Goal: Task Accomplishment & Management: Use online tool/utility

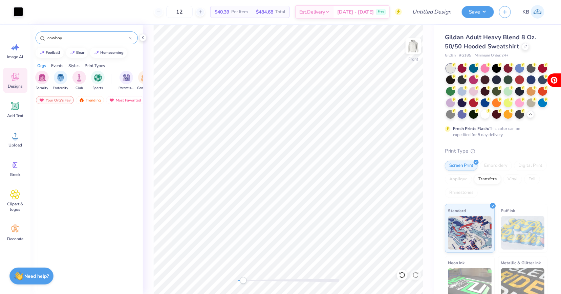
scroll to position [1171, 0]
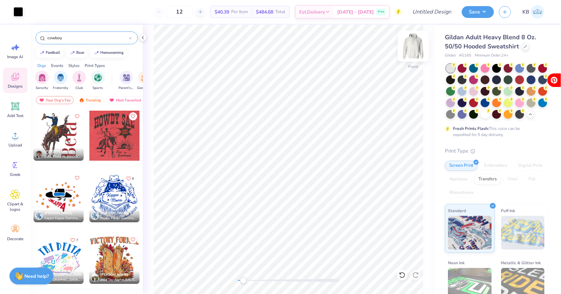
click at [416, 44] on img at bounding box center [413, 46] width 27 height 27
click at [416, 46] on img at bounding box center [413, 46] width 27 height 27
click at [413, 48] on img at bounding box center [413, 46] width 27 height 27
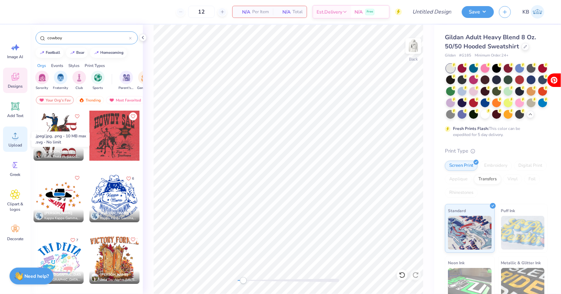
click at [19, 142] on div "Upload" at bounding box center [15, 139] width 24 height 25
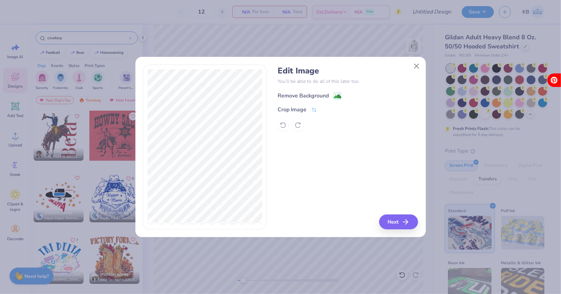
click at [333, 92] on div "Remove Background" at bounding box center [310, 96] width 64 height 8
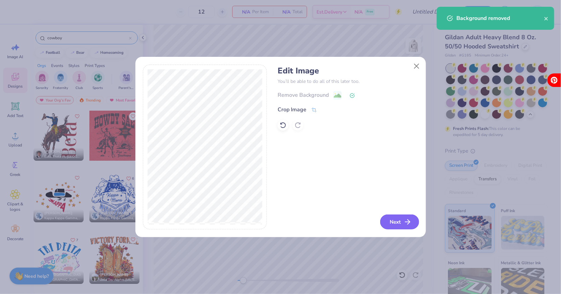
click at [395, 223] on button "Next" at bounding box center [400, 222] width 39 height 15
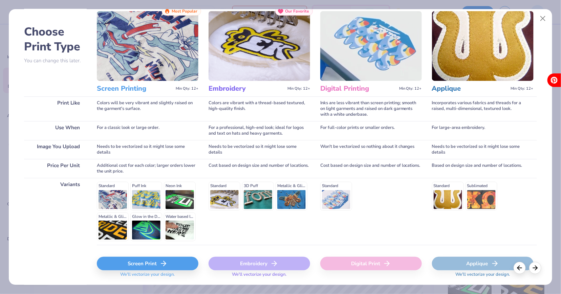
scroll to position [43, 0]
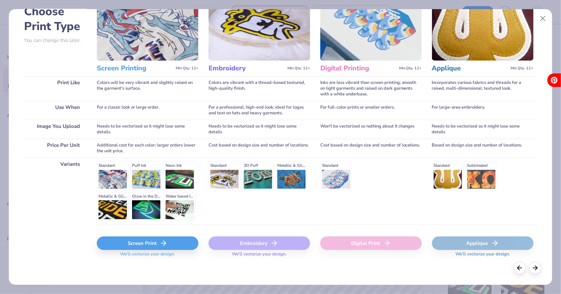
click at [155, 241] on div "Screen Print" at bounding box center [148, 244] width 102 height 14
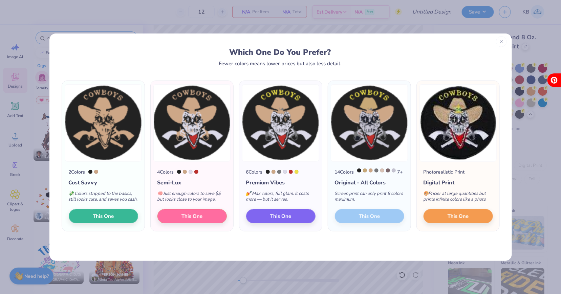
click at [504, 44] on div at bounding box center [501, 41] width 11 height 11
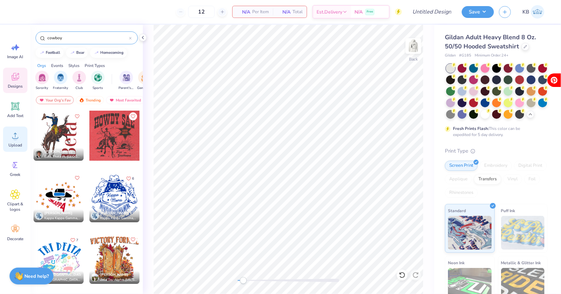
click at [18, 141] on div "Upload" at bounding box center [15, 139] width 24 height 25
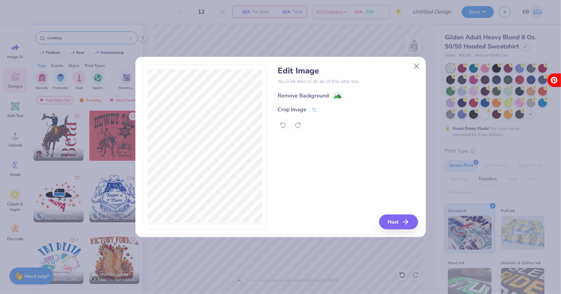
click at [329, 97] on div "Remove Background" at bounding box center [310, 96] width 64 height 8
click at [401, 219] on button "Next" at bounding box center [400, 222] width 39 height 15
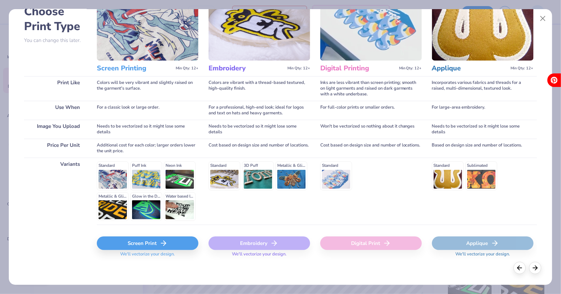
scroll to position [42, 0]
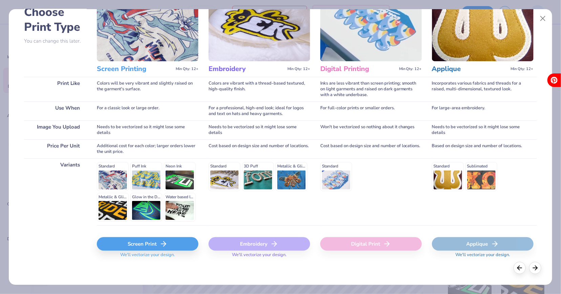
click at [150, 241] on div "Screen Print" at bounding box center [148, 245] width 102 height 14
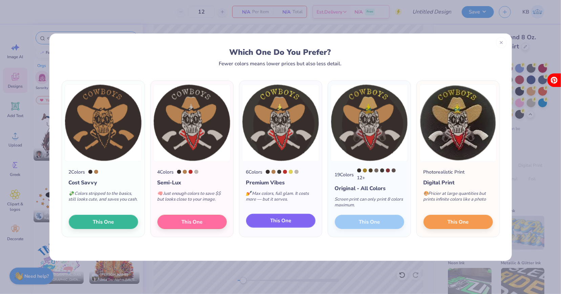
click at [280, 220] on span "This One" at bounding box center [280, 221] width 21 height 8
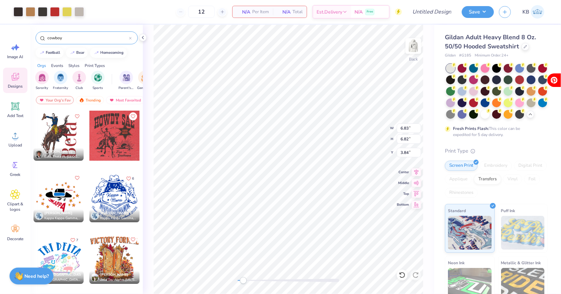
type input "6.12"
click at [20, 11] on div at bounding box center [18, 10] width 9 height 9
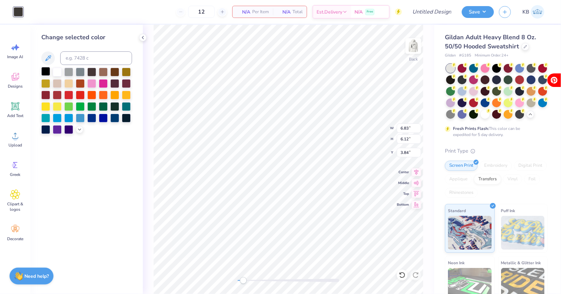
click at [45, 71] on div at bounding box center [45, 71] width 9 height 9
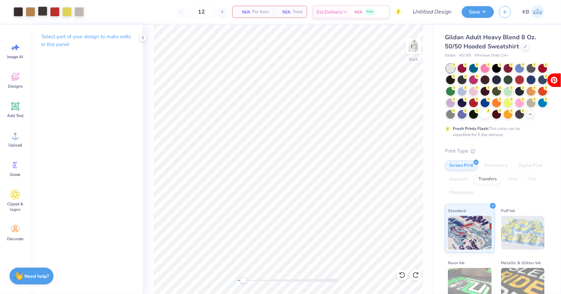
click at [43, 16] on div at bounding box center [42, 10] width 9 height 9
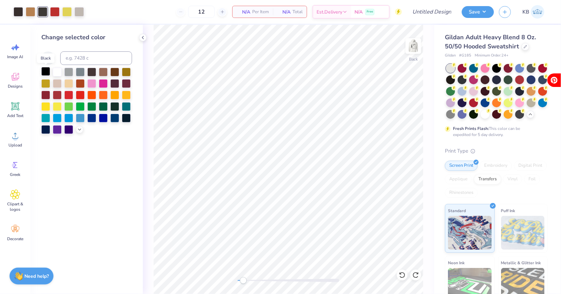
click at [45, 70] on div at bounding box center [45, 71] width 9 height 9
click at [17, 12] on div at bounding box center [18, 10] width 9 height 9
click at [47, 73] on div at bounding box center [45, 71] width 9 height 9
drag, startPoint x: 245, startPoint y: 281, endPoint x: 267, endPoint y: 282, distance: 22.4
click at [267, 282] on div "Accessibility label" at bounding box center [265, 281] width 7 height 7
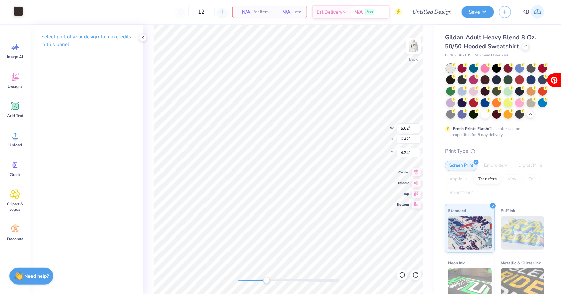
click at [17, 14] on div at bounding box center [18, 10] width 9 height 9
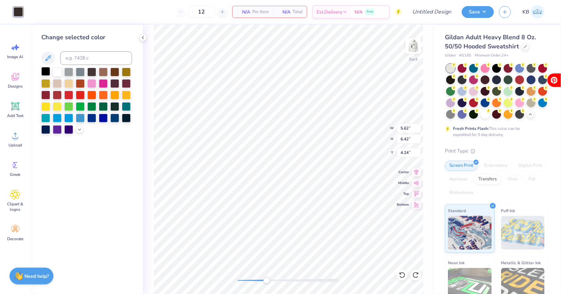
click at [44, 70] on div at bounding box center [45, 71] width 9 height 9
click at [46, 72] on div at bounding box center [45, 71] width 9 height 9
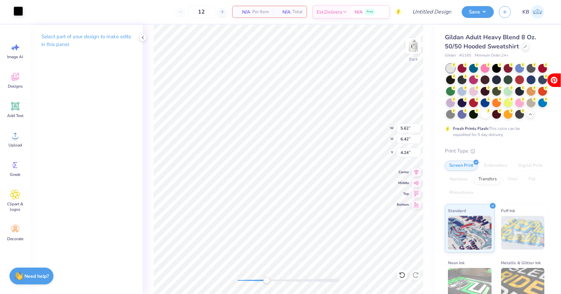
click at [18, 7] on div at bounding box center [18, 10] width 9 height 9
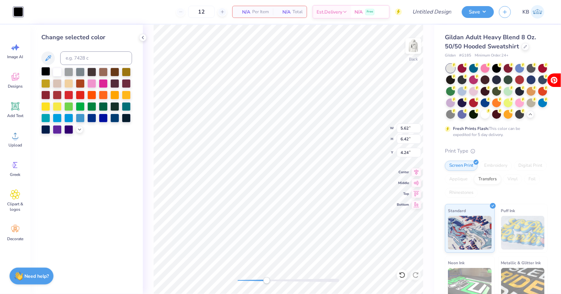
click at [45, 70] on div at bounding box center [45, 71] width 9 height 9
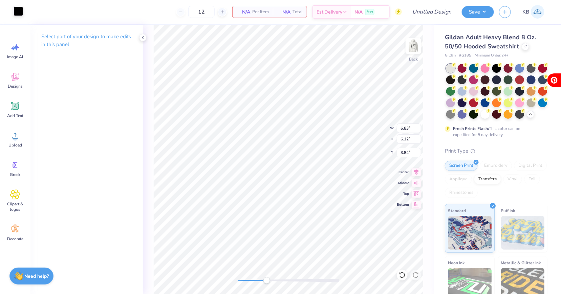
click at [21, 15] on div at bounding box center [18, 10] width 9 height 9
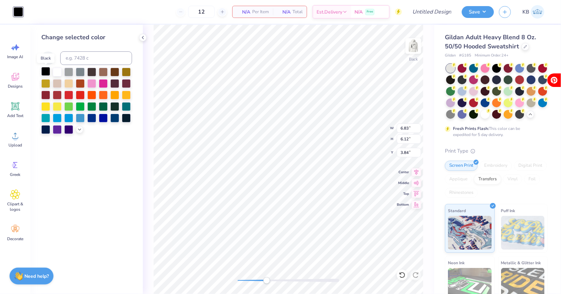
click at [44, 70] on div at bounding box center [45, 71] width 9 height 9
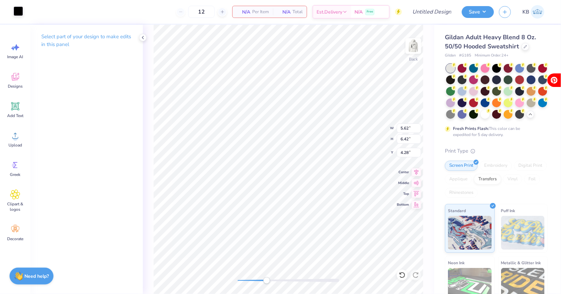
click at [21, 15] on div at bounding box center [18, 10] width 9 height 9
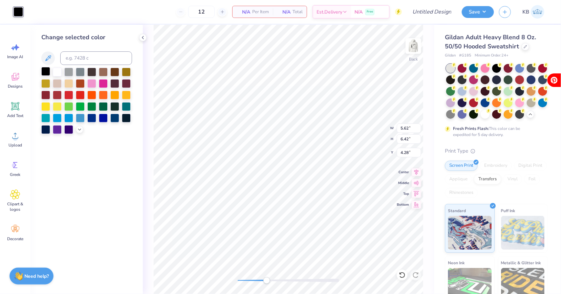
click at [43, 73] on div at bounding box center [45, 71] width 9 height 9
type input "4.77"
click at [418, 276] on icon at bounding box center [416, 275] width 7 height 7
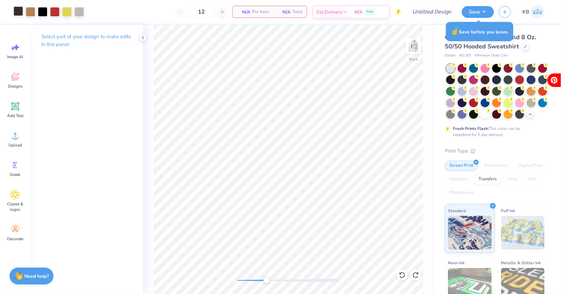
click at [17, 12] on div at bounding box center [18, 10] width 9 height 9
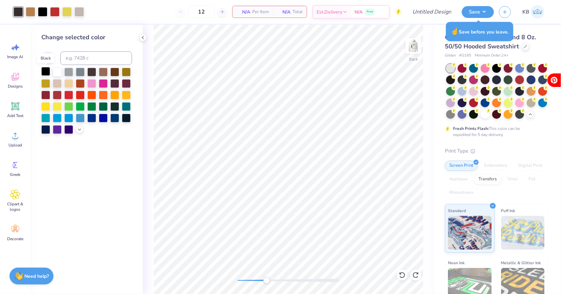
click at [45, 71] on div at bounding box center [45, 71] width 9 height 9
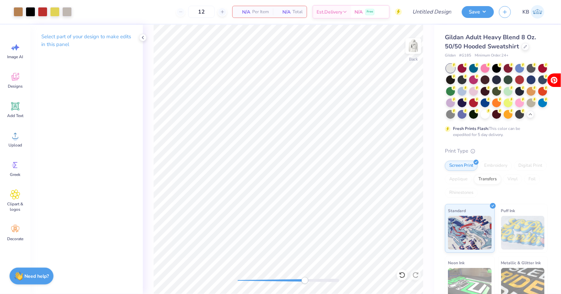
click at [305, 276] on div "Back" at bounding box center [288, 160] width 291 height 270
click at [20, 14] on div at bounding box center [18, 10] width 9 height 9
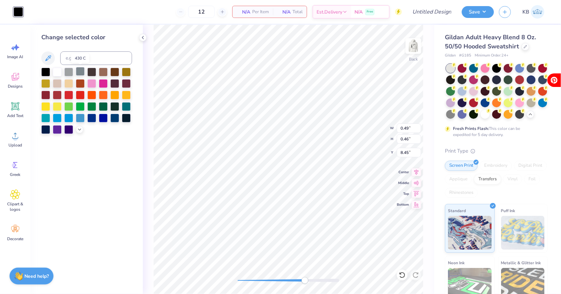
click at [80, 74] on div at bounding box center [80, 71] width 9 height 9
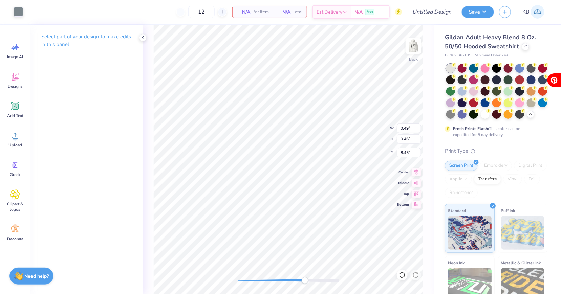
type input "0.90"
type input "0.95"
type input "8.00"
click at [18, 10] on div at bounding box center [18, 10] width 9 height 9
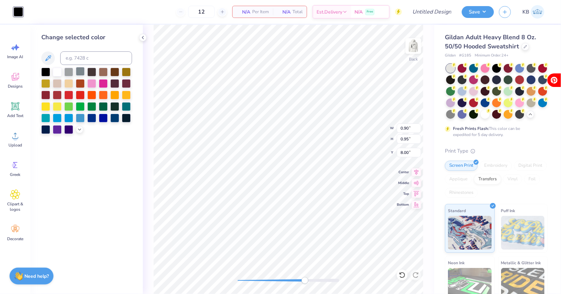
click at [82, 71] on div at bounding box center [80, 71] width 9 height 9
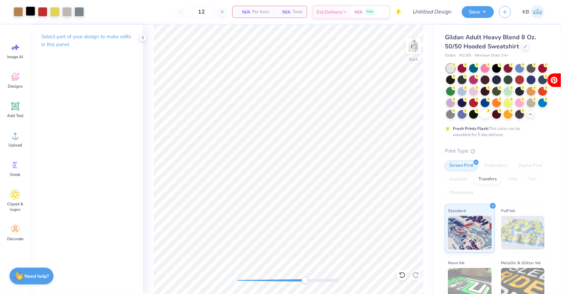
click at [30, 12] on div at bounding box center [30, 10] width 9 height 9
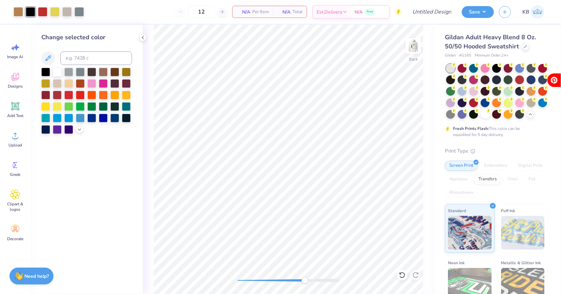
click at [80, 49] on div "Change selected color" at bounding box center [86, 83] width 91 height 101
click at [80, 53] on input at bounding box center [96, 59] width 72 height 14
type input "430"
drag, startPoint x: 307, startPoint y: 283, endPoint x: 250, endPoint y: 277, distance: 56.9
click at [250, 278] on div "Accessibility label" at bounding box center [250, 281] width 7 height 7
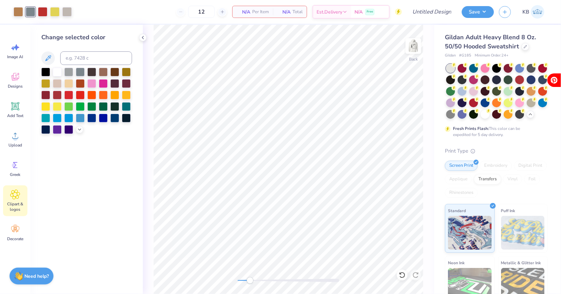
click at [12, 199] on icon at bounding box center [15, 195] width 10 height 10
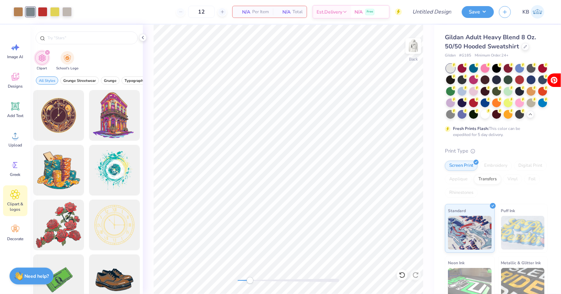
click at [48, 53] on icon "filter for Clipart" at bounding box center [47, 52] width 3 height 3
click at [49, 51] on div "filter for Clipart" at bounding box center [47, 52] width 6 height 6
click at [73, 39] on input "text" at bounding box center [90, 38] width 87 height 7
click at [15, 109] on icon at bounding box center [15, 106] width 6 height 6
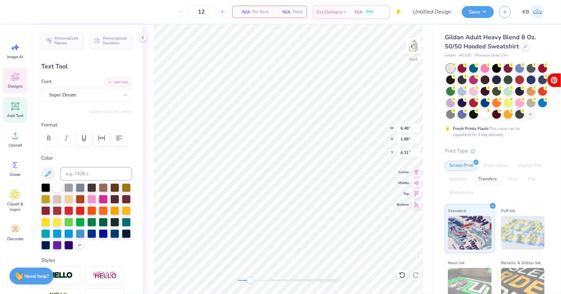
click at [21, 74] on div "Designs" at bounding box center [15, 80] width 24 height 25
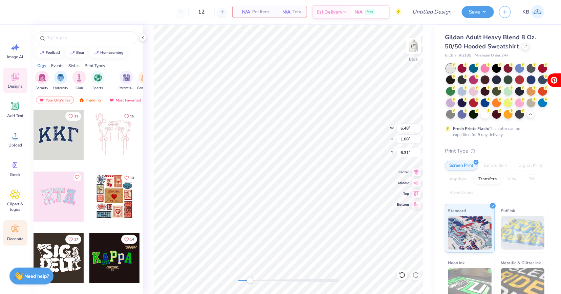
click at [11, 227] on icon at bounding box center [15, 230] width 10 height 10
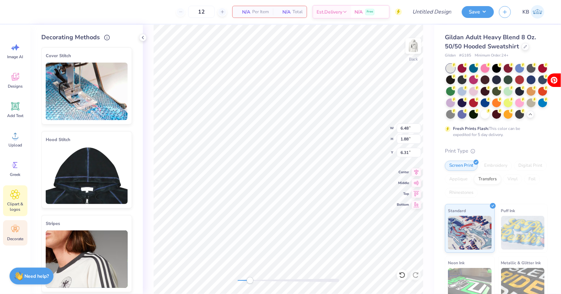
click at [13, 201] on div "Clipart & logos" at bounding box center [15, 201] width 24 height 31
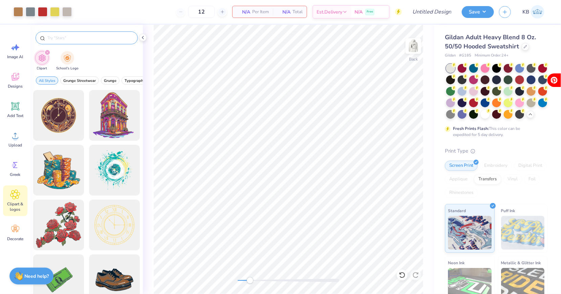
click at [52, 35] on input "text" at bounding box center [90, 38] width 87 height 7
type input "circle"
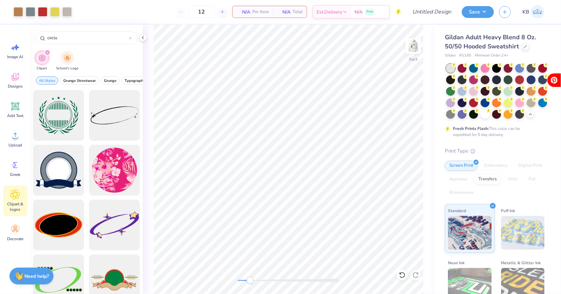
click at [48, 53] on icon "filter for Clipart" at bounding box center [47, 52] width 3 height 3
click at [23, 82] on div "Designs" at bounding box center [15, 80] width 24 height 25
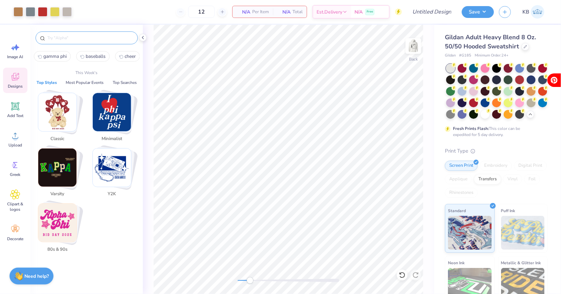
click at [91, 37] on input "text" at bounding box center [90, 38] width 87 height 7
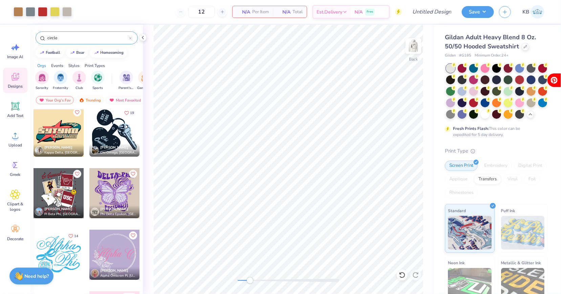
scroll to position [64, 0]
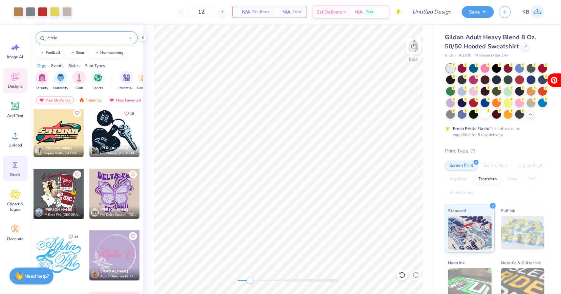
type input "circle"
click at [16, 162] on icon at bounding box center [15, 165] width 10 height 10
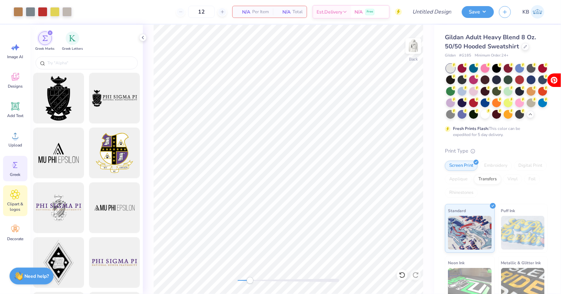
click at [15, 198] on icon at bounding box center [15, 195] width 10 height 10
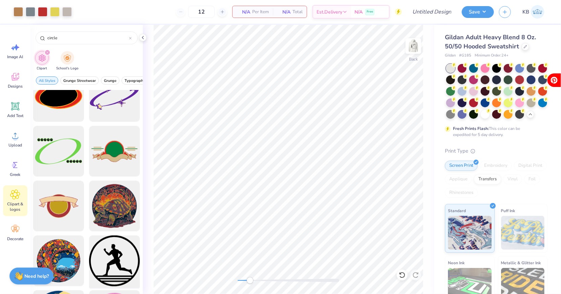
scroll to position [127, 0]
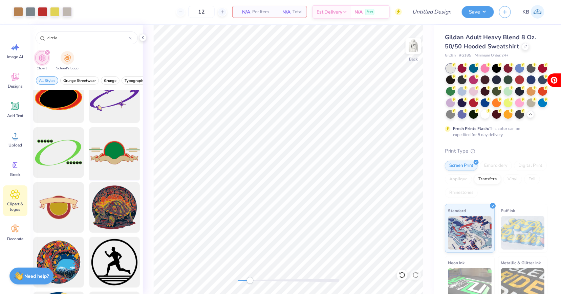
click at [112, 162] on div at bounding box center [115, 153] width 56 height 56
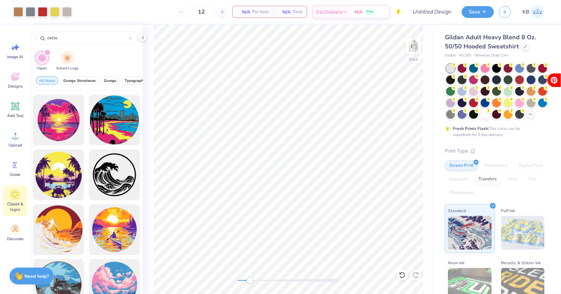
scroll to position [376, 0]
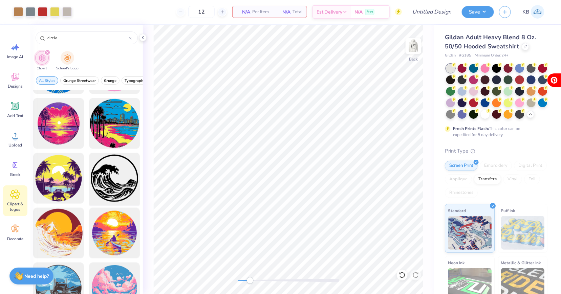
click at [119, 172] on div at bounding box center [115, 179] width 56 height 56
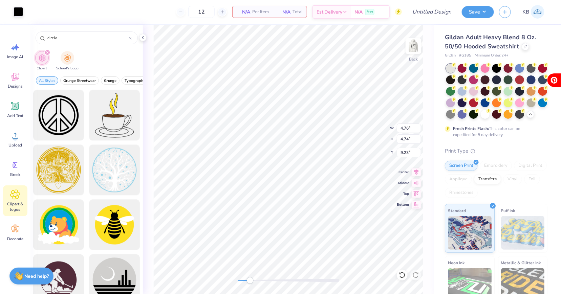
scroll to position [658, 0]
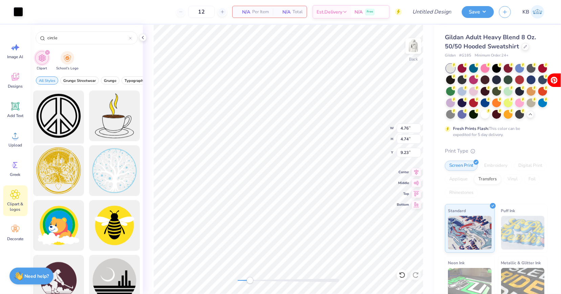
click at [69, 122] on div at bounding box center [59, 116] width 56 height 56
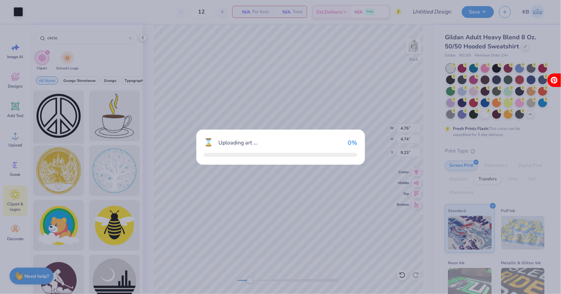
type input "11.01"
type input "10.96"
type input "3.00"
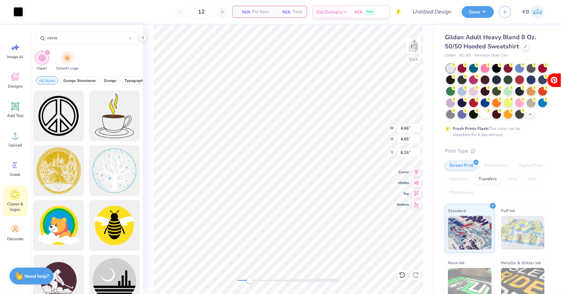
type input "8.14"
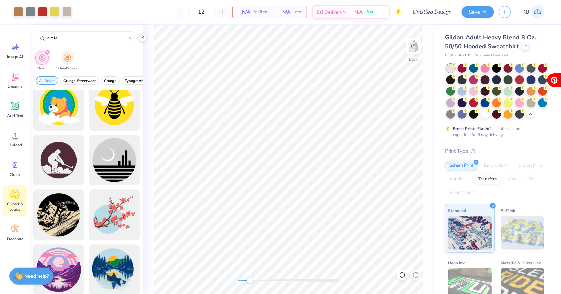
scroll to position [779, 0]
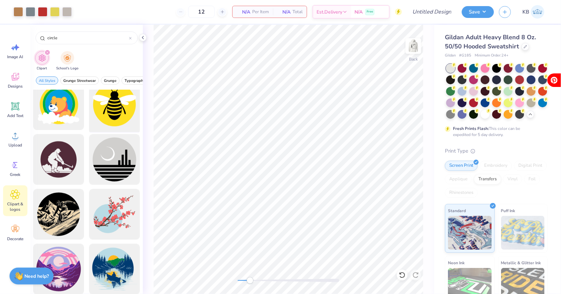
click at [124, 106] on div at bounding box center [115, 105] width 56 height 56
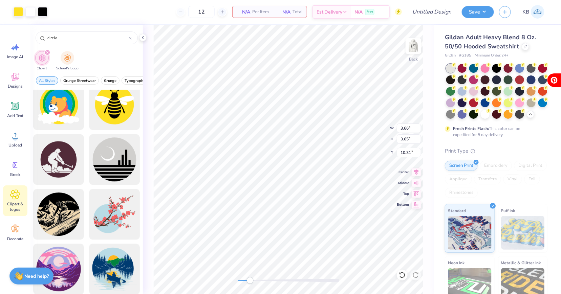
type input "1.20"
type input "1.37"
type input "11.69"
click at [17, 17] on div "Art colors" at bounding box center [11, 12] width 23 height 24
click at [14, 17] on div "Art colors" at bounding box center [11, 12] width 23 height 24
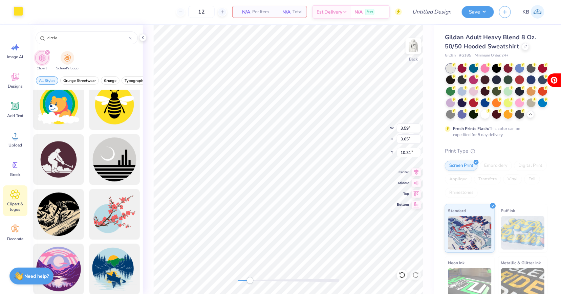
click at [17, 14] on div at bounding box center [18, 10] width 9 height 9
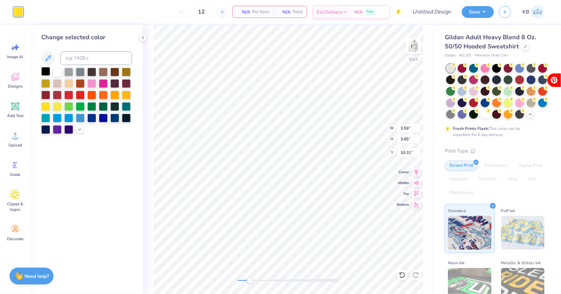
click at [47, 74] on div at bounding box center [45, 71] width 9 height 9
click at [48, 70] on div at bounding box center [45, 71] width 9 height 9
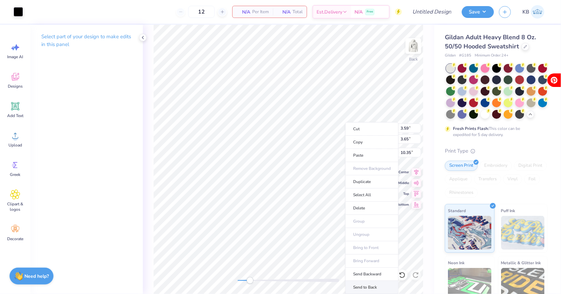
click at [369, 284] on li "Send to Back" at bounding box center [372, 287] width 53 height 13
type input "2.94"
type input "3.07"
type input "2.23"
type input "3.87"
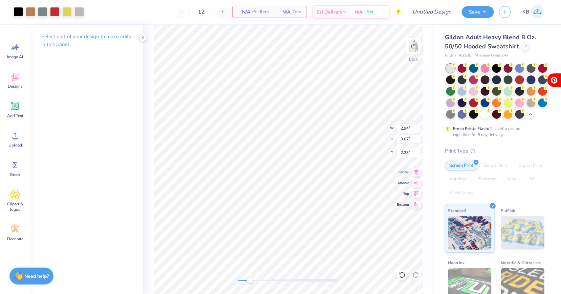
type input "4.06"
type input "1.36"
type input "1.69"
drag, startPoint x: 252, startPoint y: 282, endPoint x: 296, endPoint y: 282, distance: 44.7
click at [295, 282] on div "Accessibility label" at bounding box center [291, 281] width 7 height 7
